Goal: Task Accomplishment & Management: Manage account settings

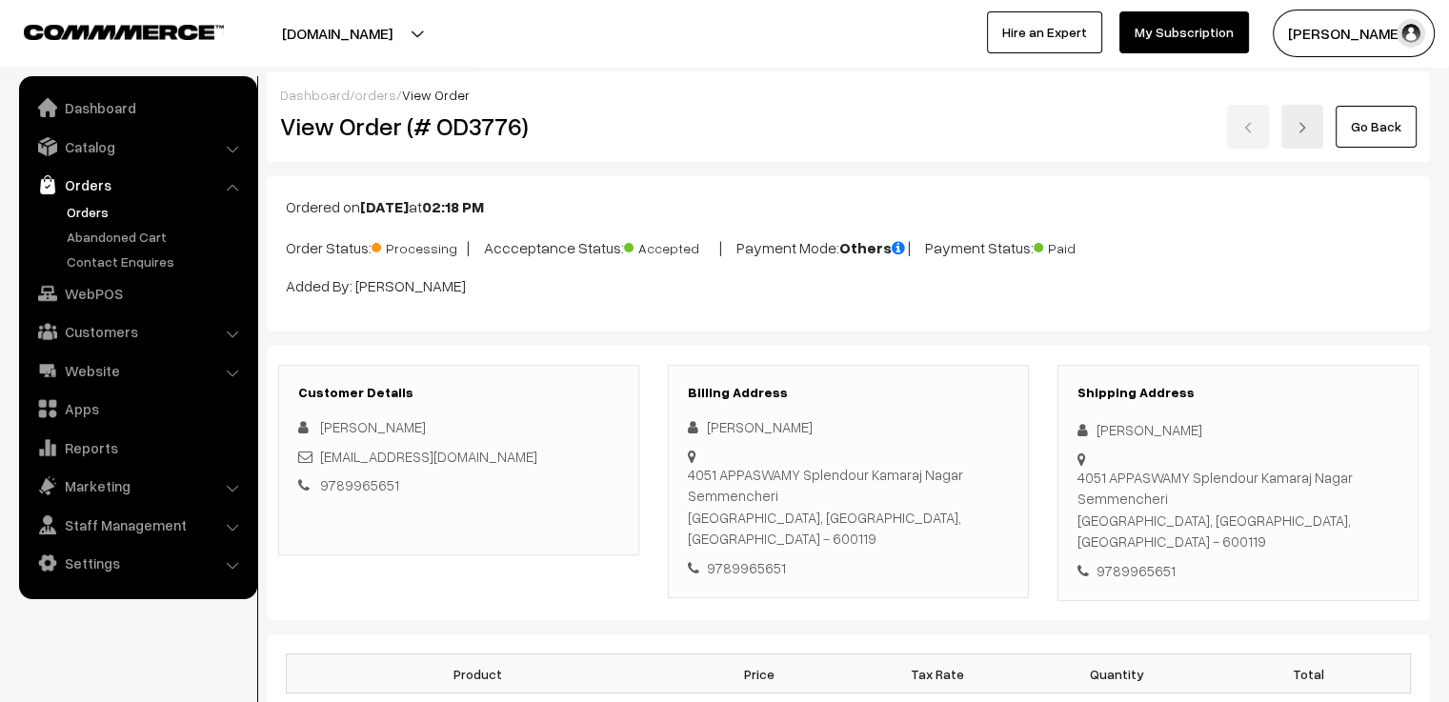
click at [1362, 125] on link "Go Back" at bounding box center [1375, 127] width 81 height 42
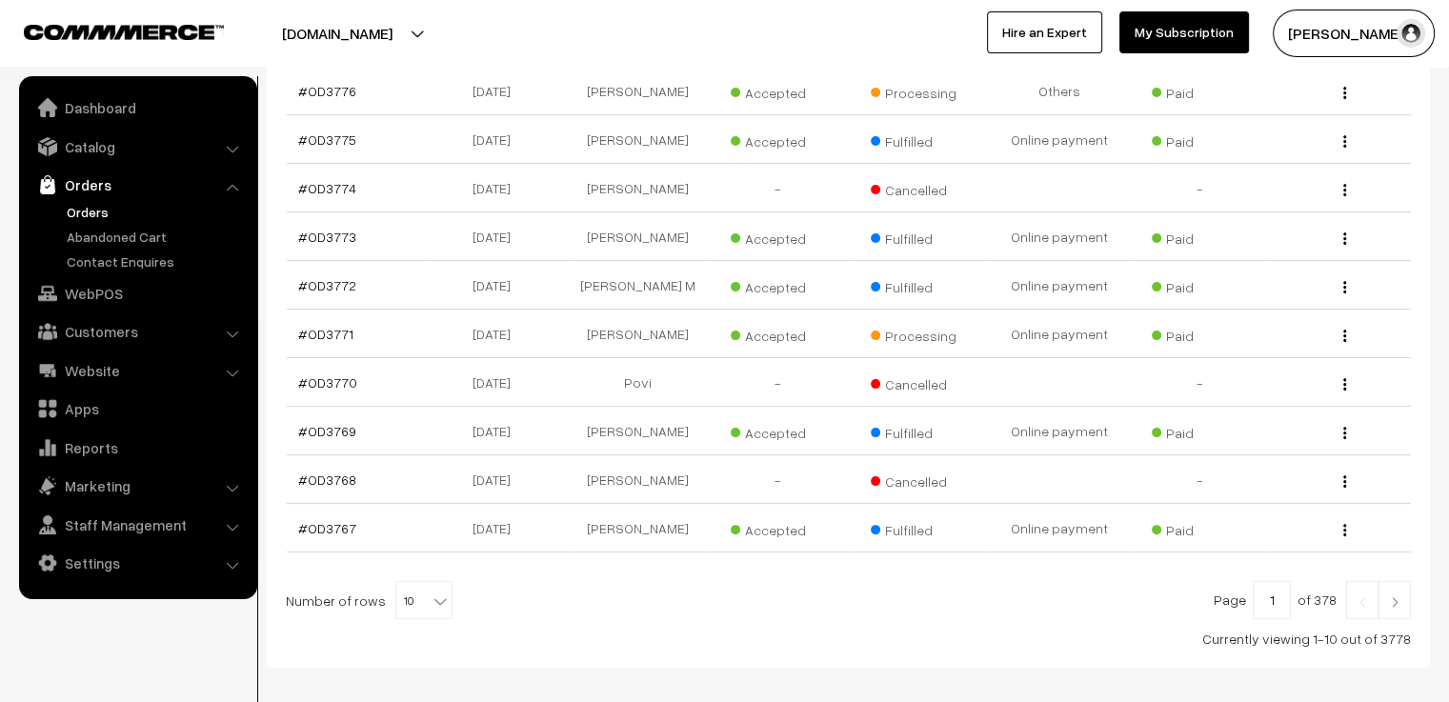
scroll to position [476, 0]
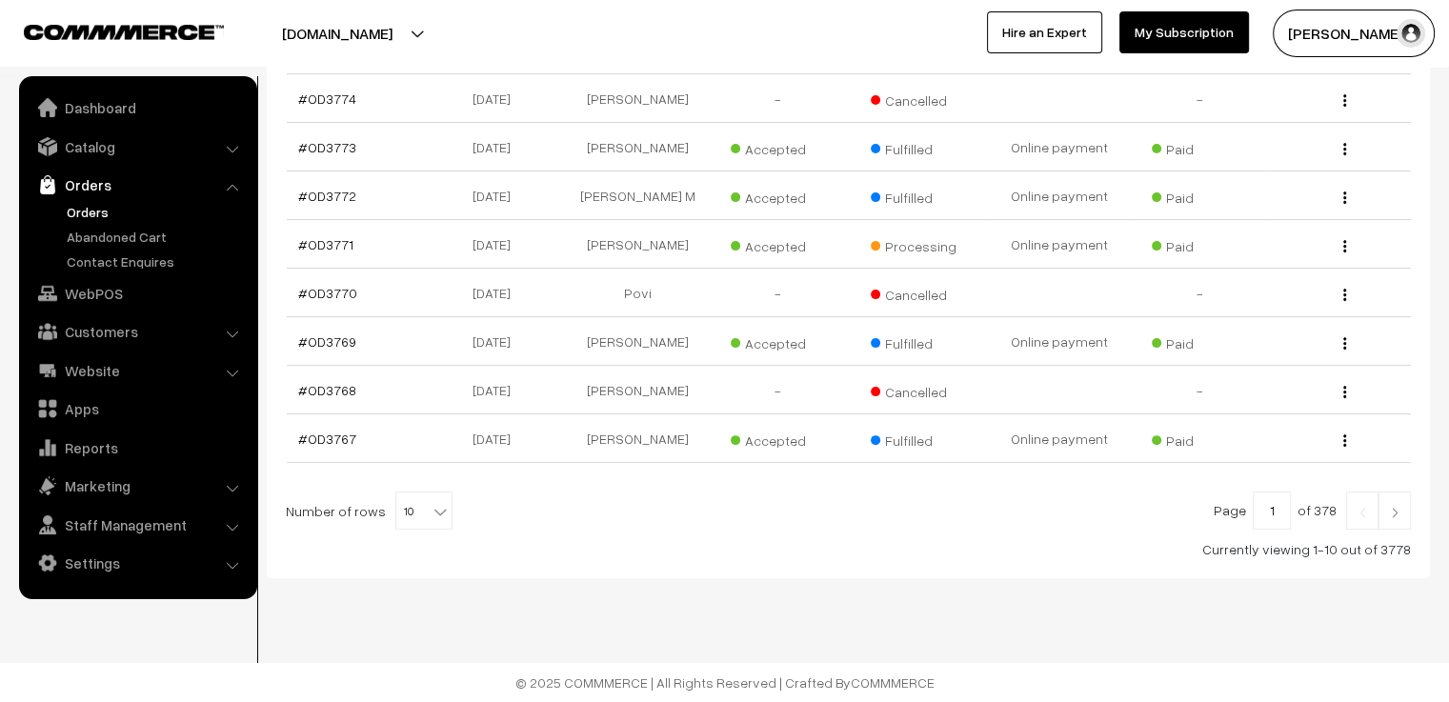
click at [1390, 518] on img at bounding box center [1394, 512] width 17 height 11
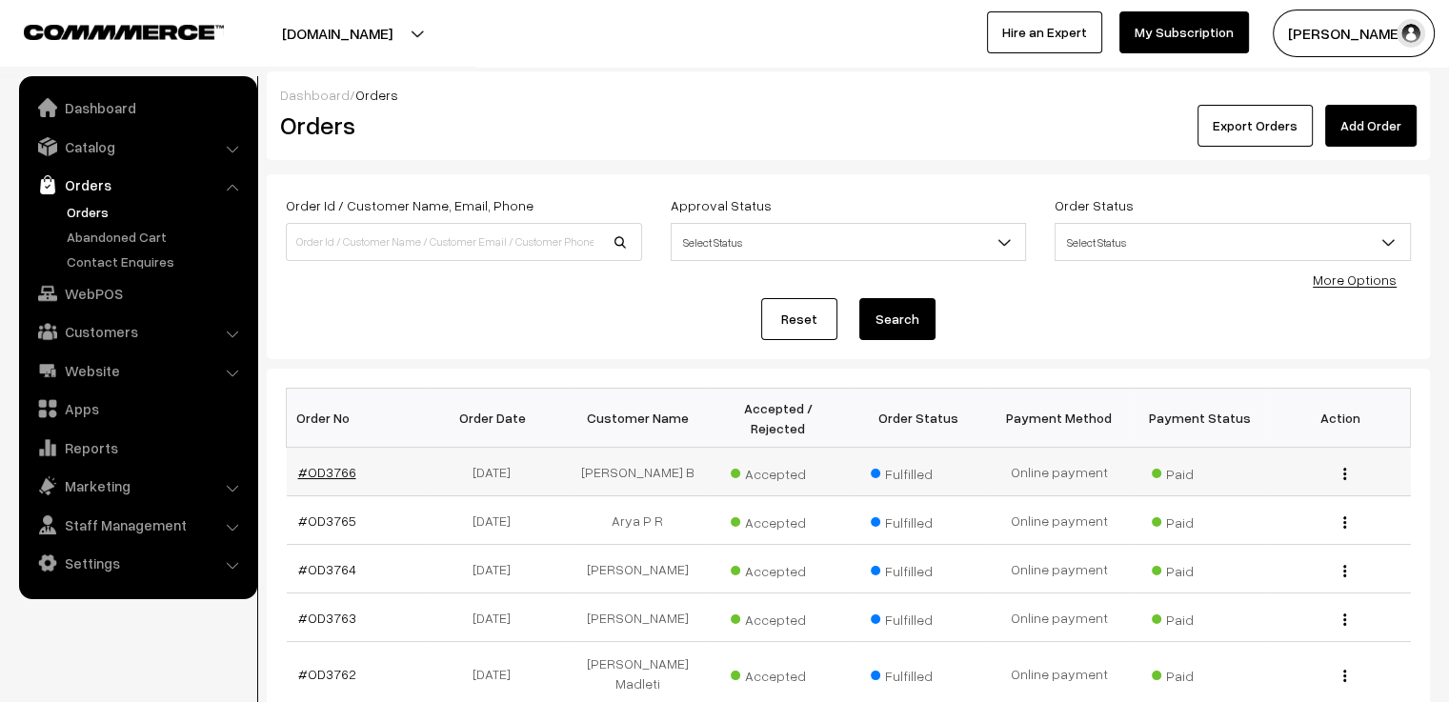
click at [345, 464] on link "#OD3766" at bounding box center [327, 472] width 58 height 16
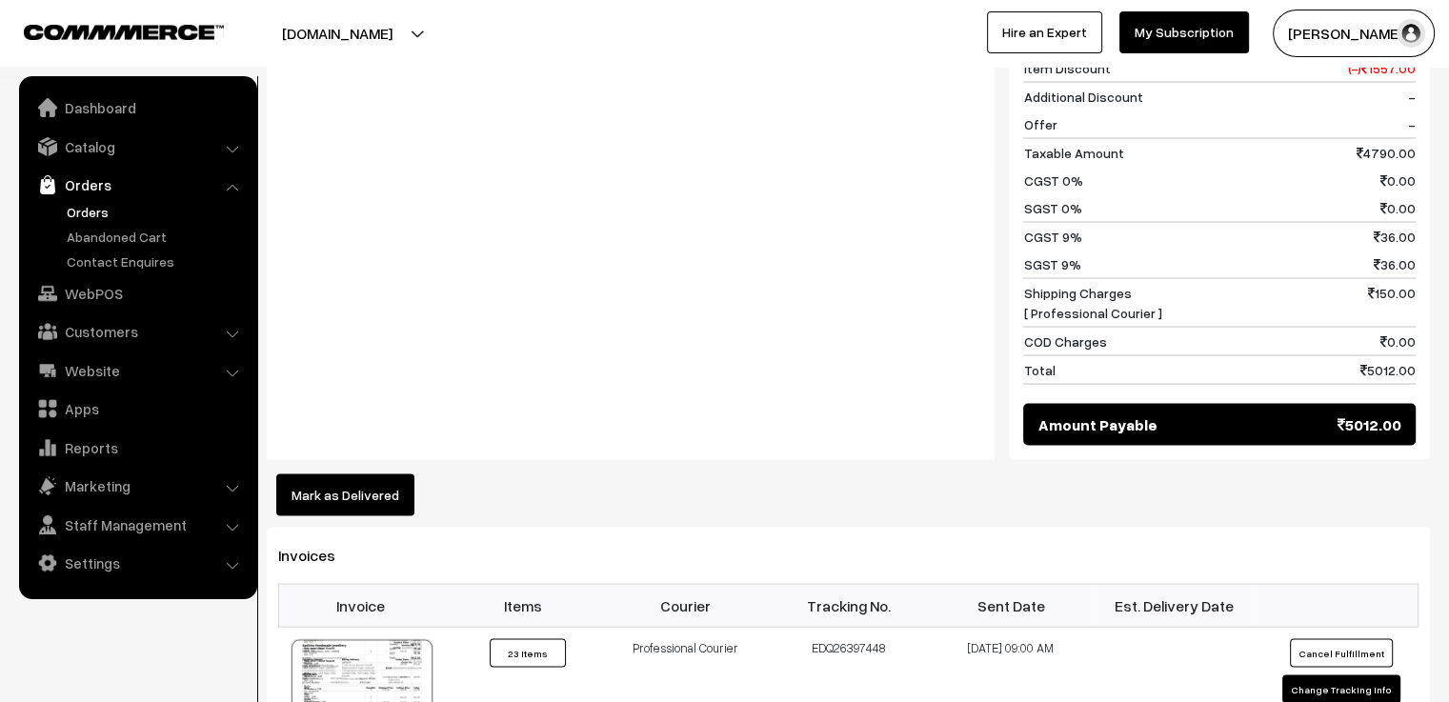
scroll to position [3711, 0]
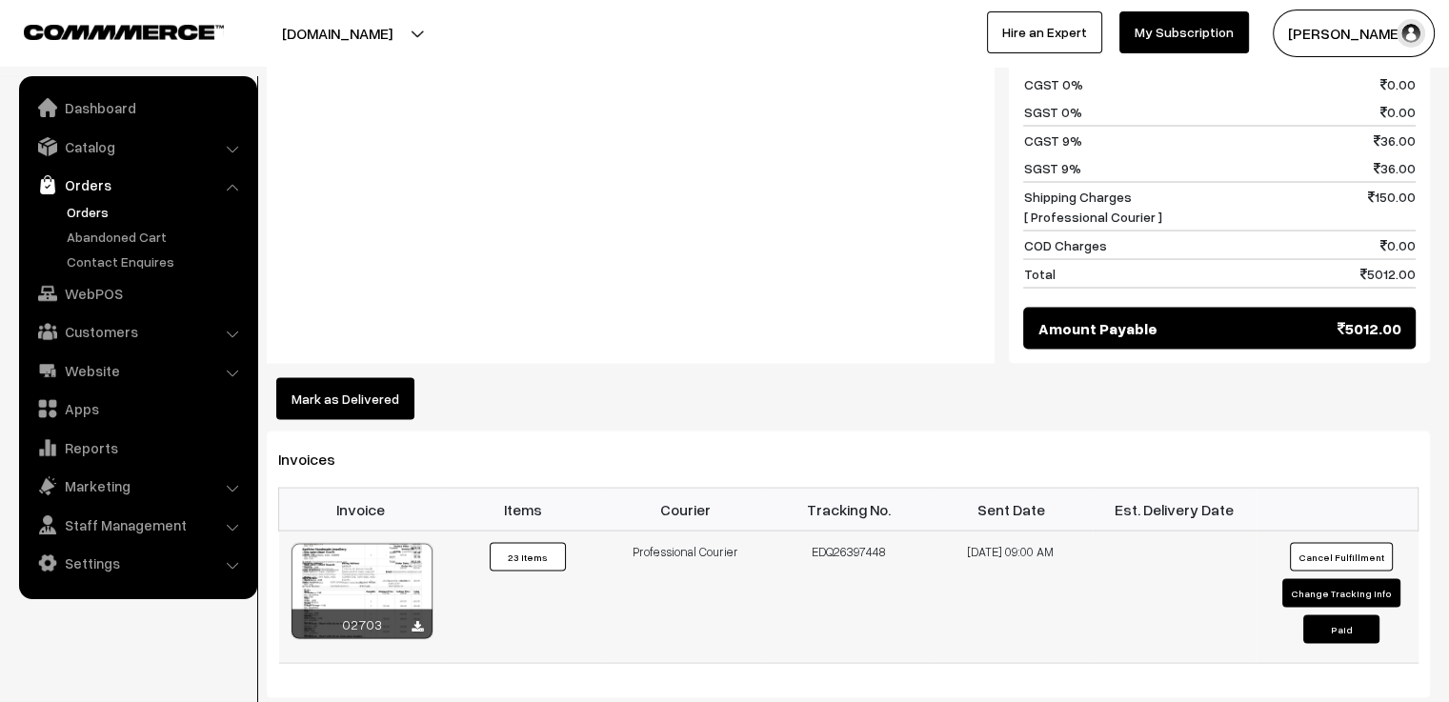
drag, startPoint x: 893, startPoint y: 497, endPoint x: 812, endPoint y: 500, distance: 82.0
click at [812, 531] on td "EDQ26397448" at bounding box center [848, 597] width 163 height 132
copy td "EDQ26397448"
